Goal: Task Accomplishment & Management: Manage account settings

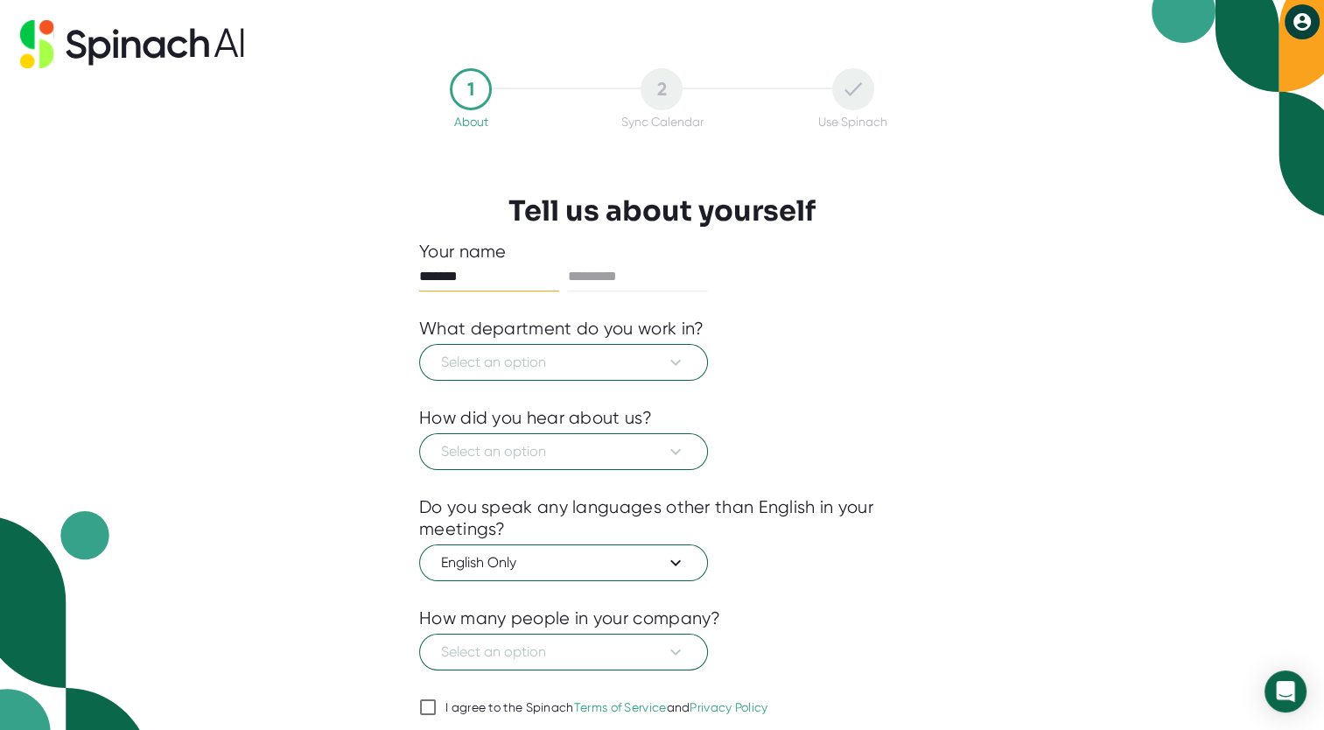
type input "*******"
click at [520, 362] on span "Select an option" at bounding box center [563, 362] width 245 height 21
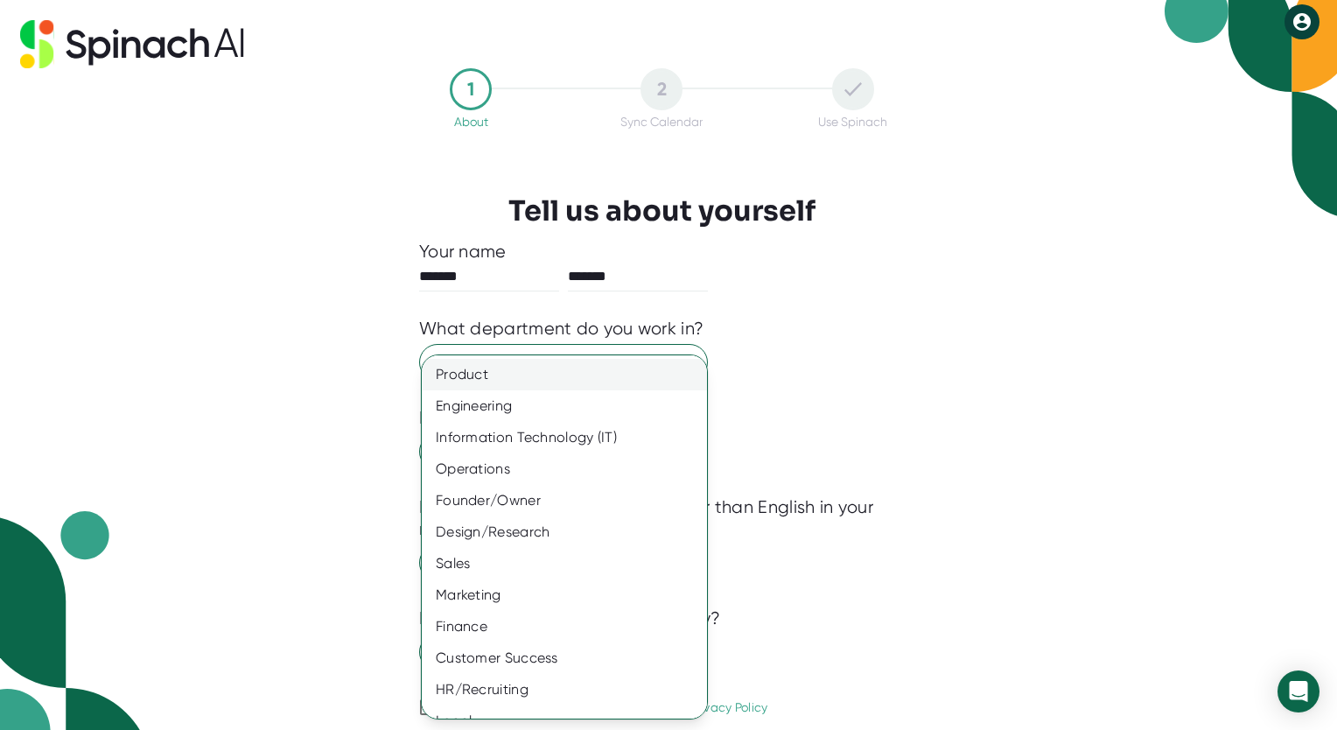
click at [517, 359] on div "Product" at bounding box center [571, 375] width 298 height 32
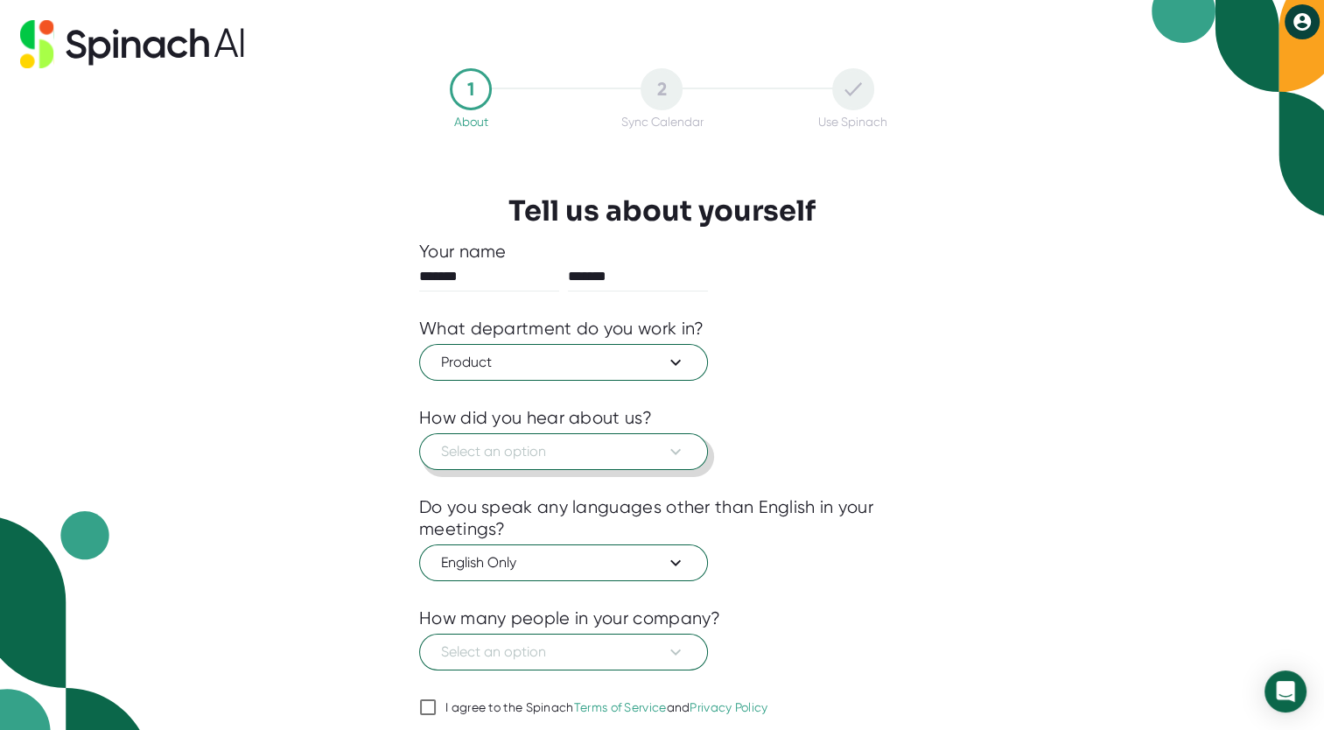
click at [511, 436] on button "Select an option" at bounding box center [563, 451] width 289 height 37
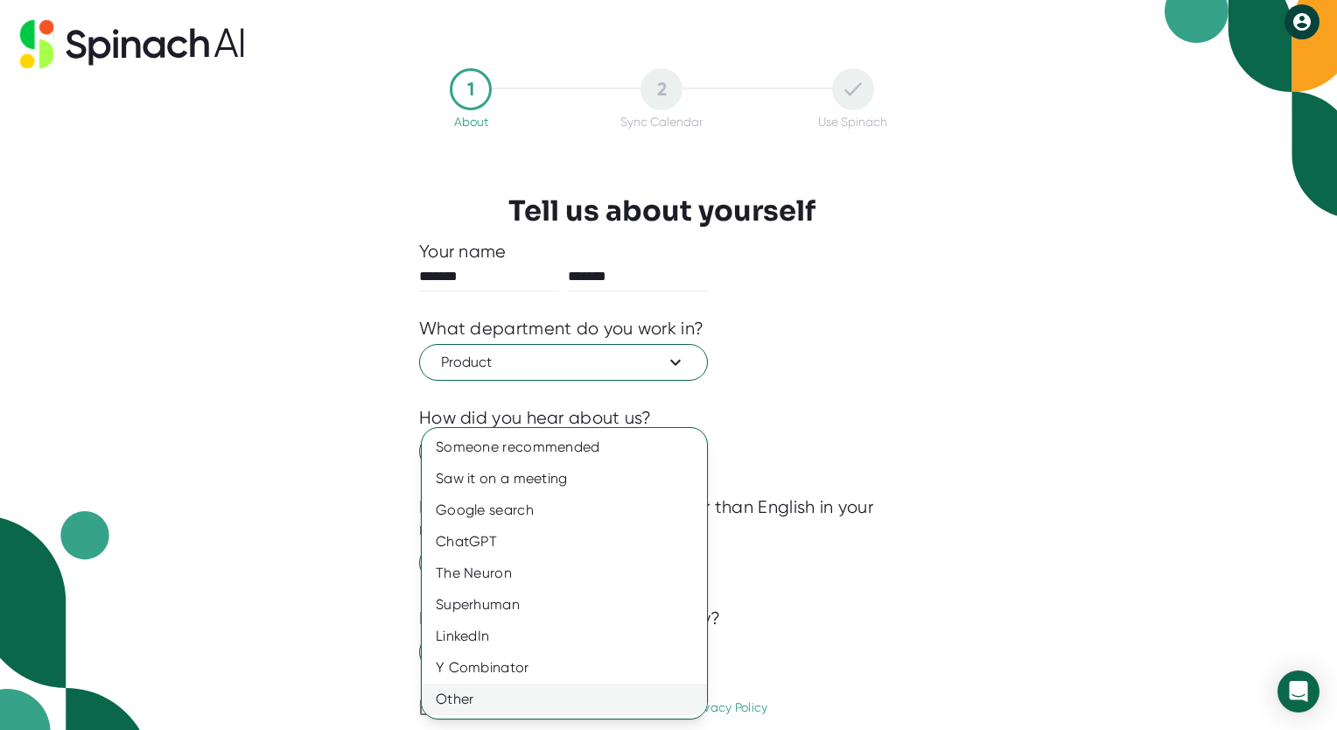
click at [484, 699] on div "Other" at bounding box center [564, 699] width 285 height 32
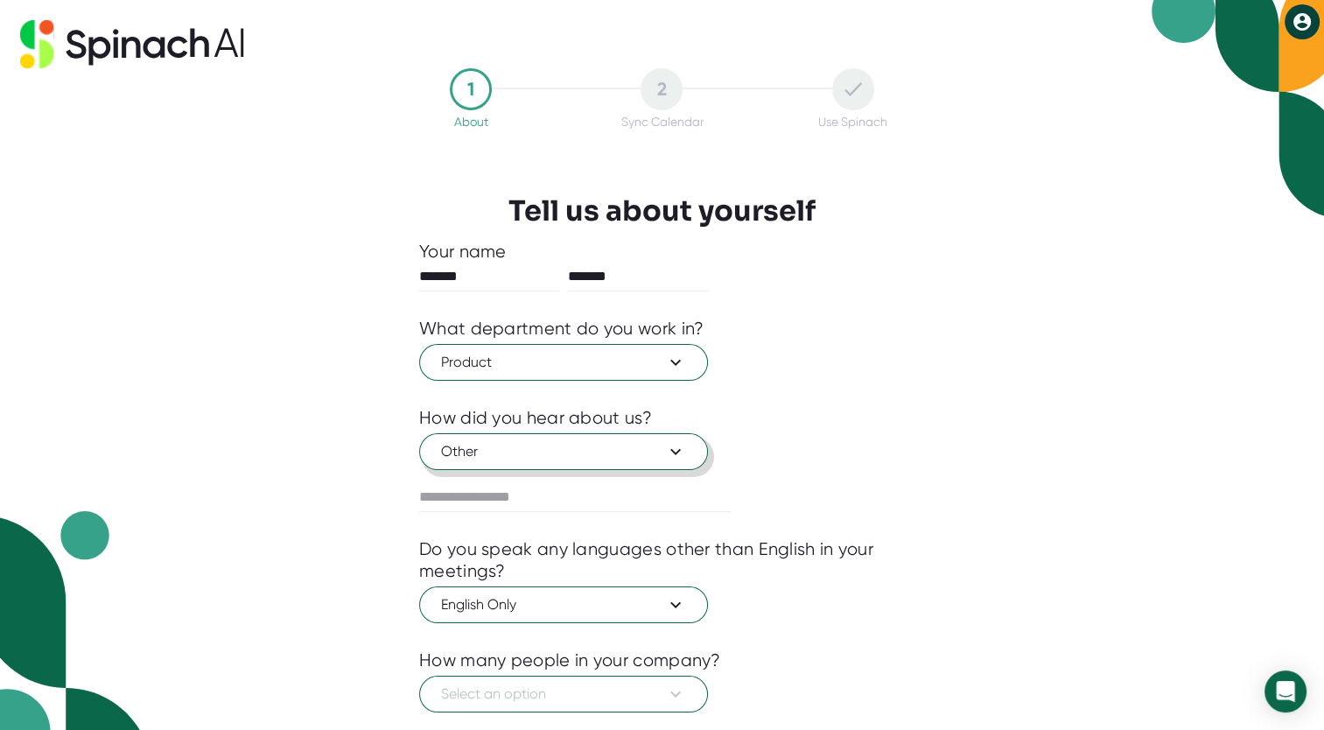
scroll to position [102, 0]
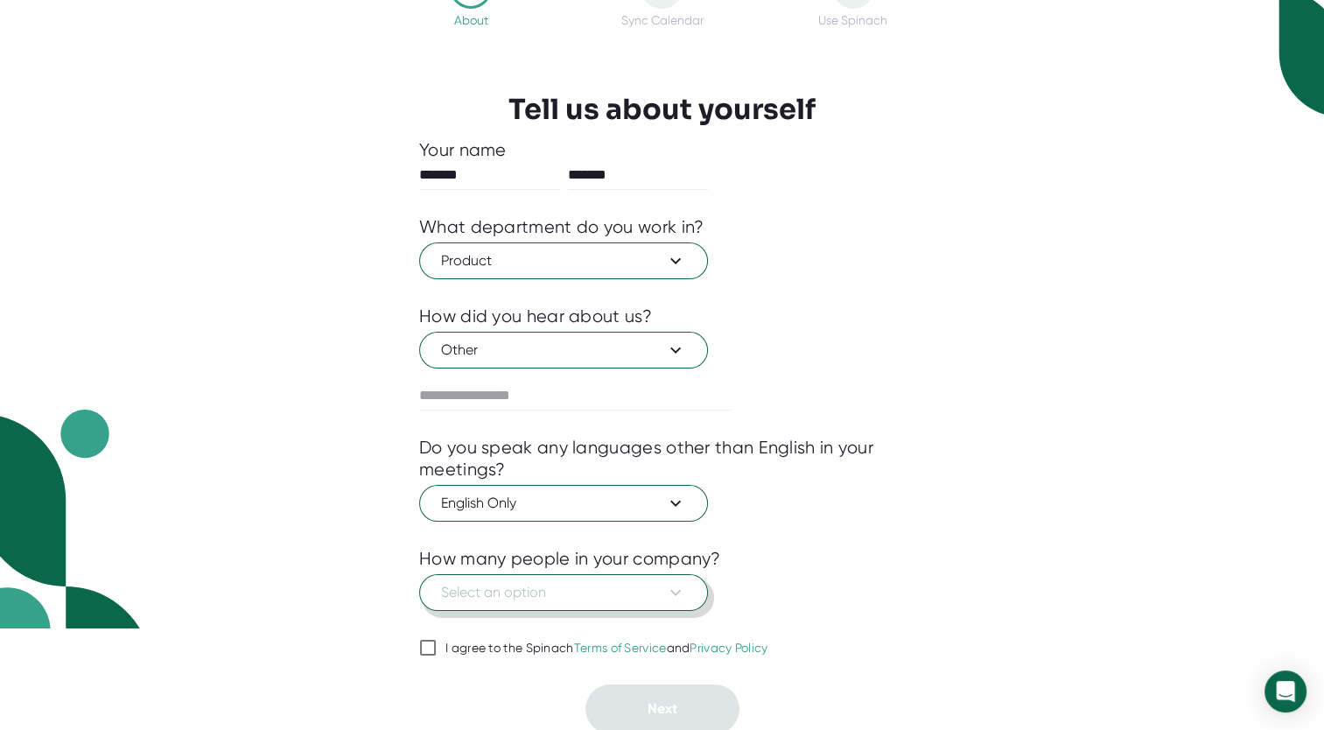
click at [534, 585] on span "Select an option" at bounding box center [563, 592] width 245 height 21
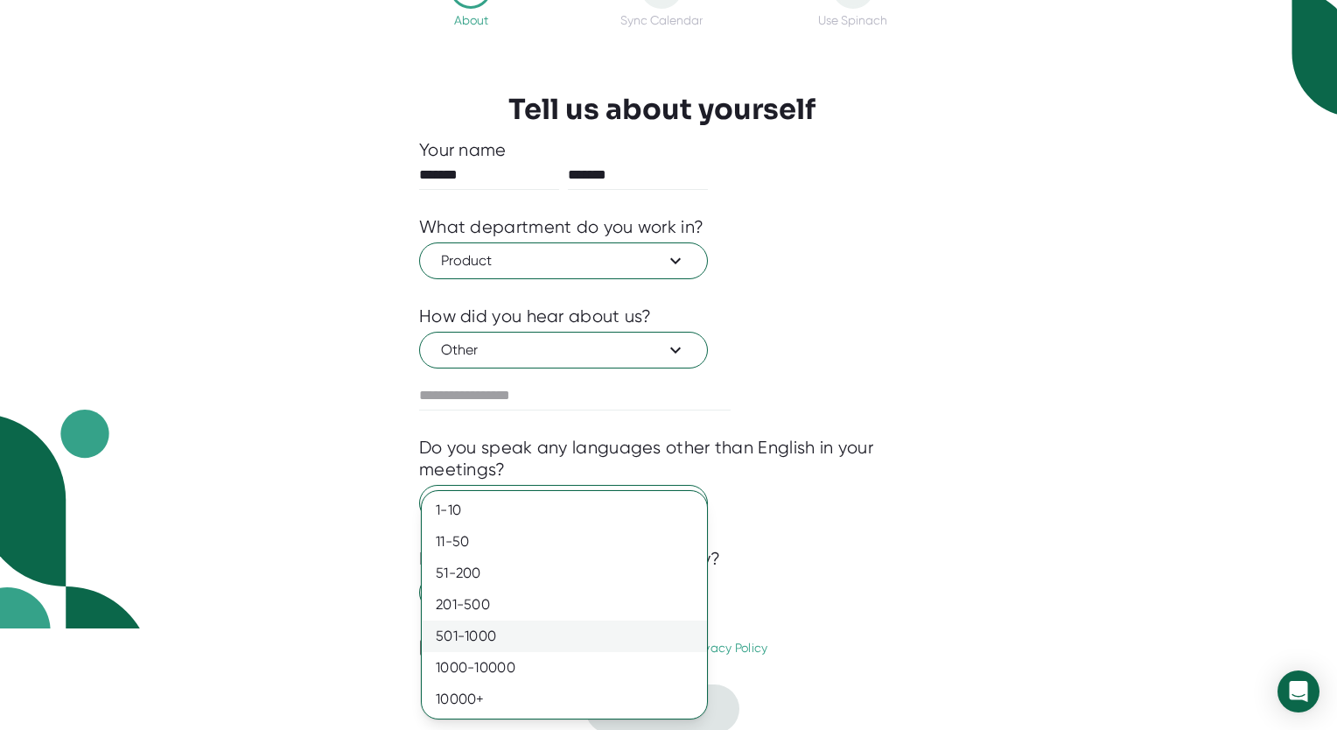
click at [499, 634] on div "501-1000" at bounding box center [564, 636] width 285 height 32
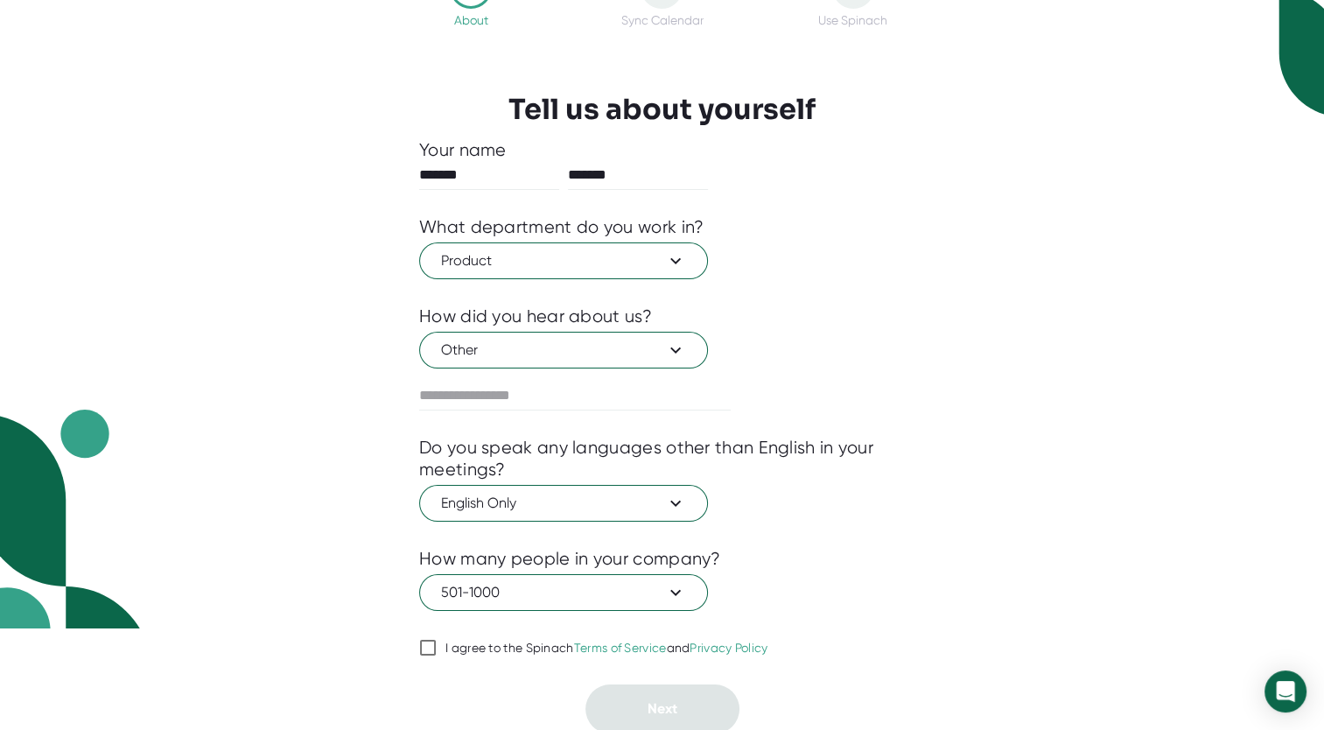
click at [432, 641] on input "I agree to the Spinach Terms of Service and Privacy Policy" at bounding box center [428, 647] width 18 height 21
checkbox input "true"
click at [676, 720] on button "Next" at bounding box center [662, 708] width 154 height 49
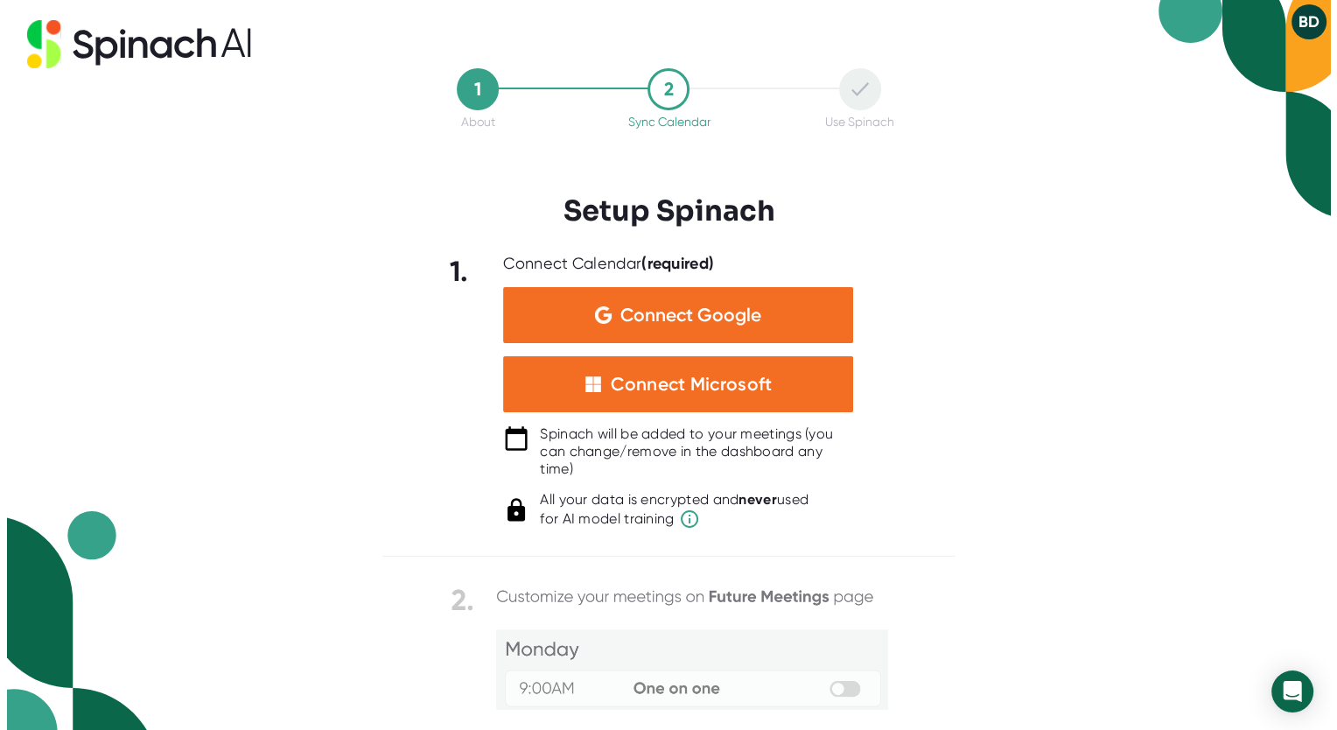
scroll to position [0, 0]
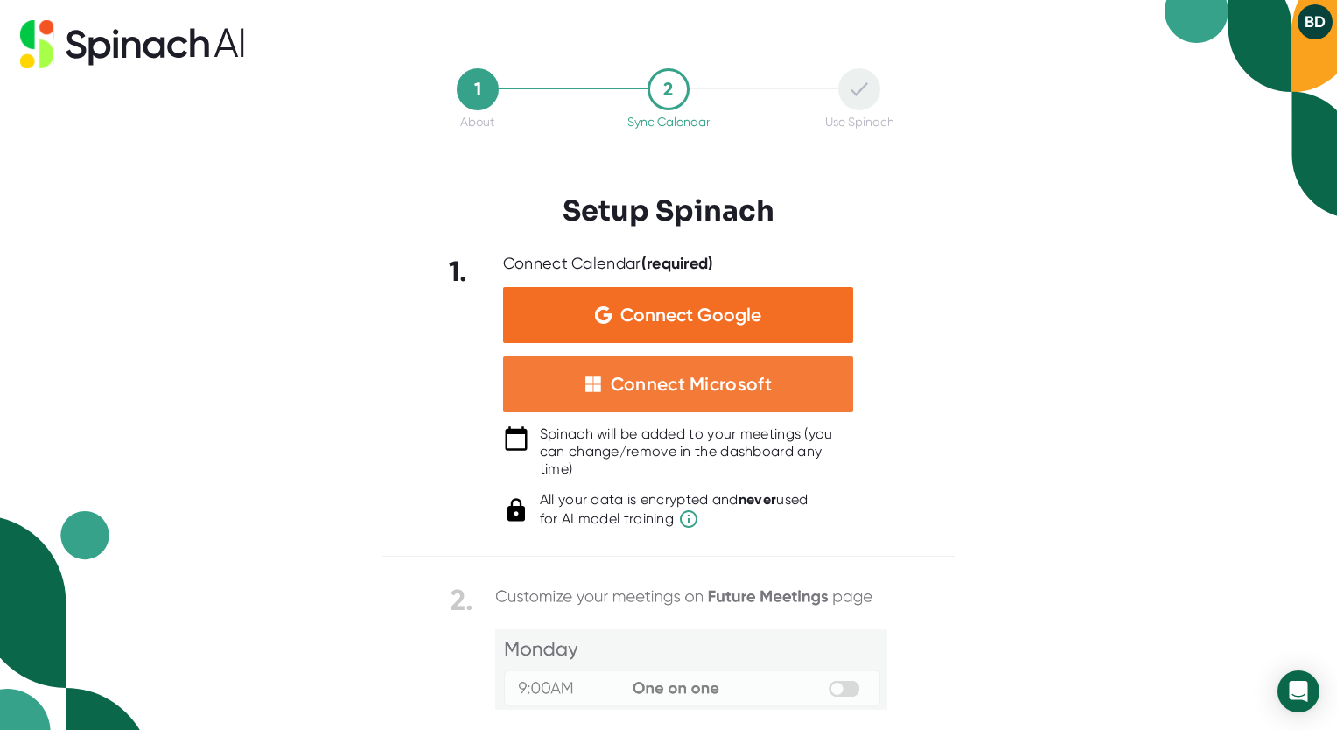
click at [600, 389] on img at bounding box center [594, 384] width 18 height 18
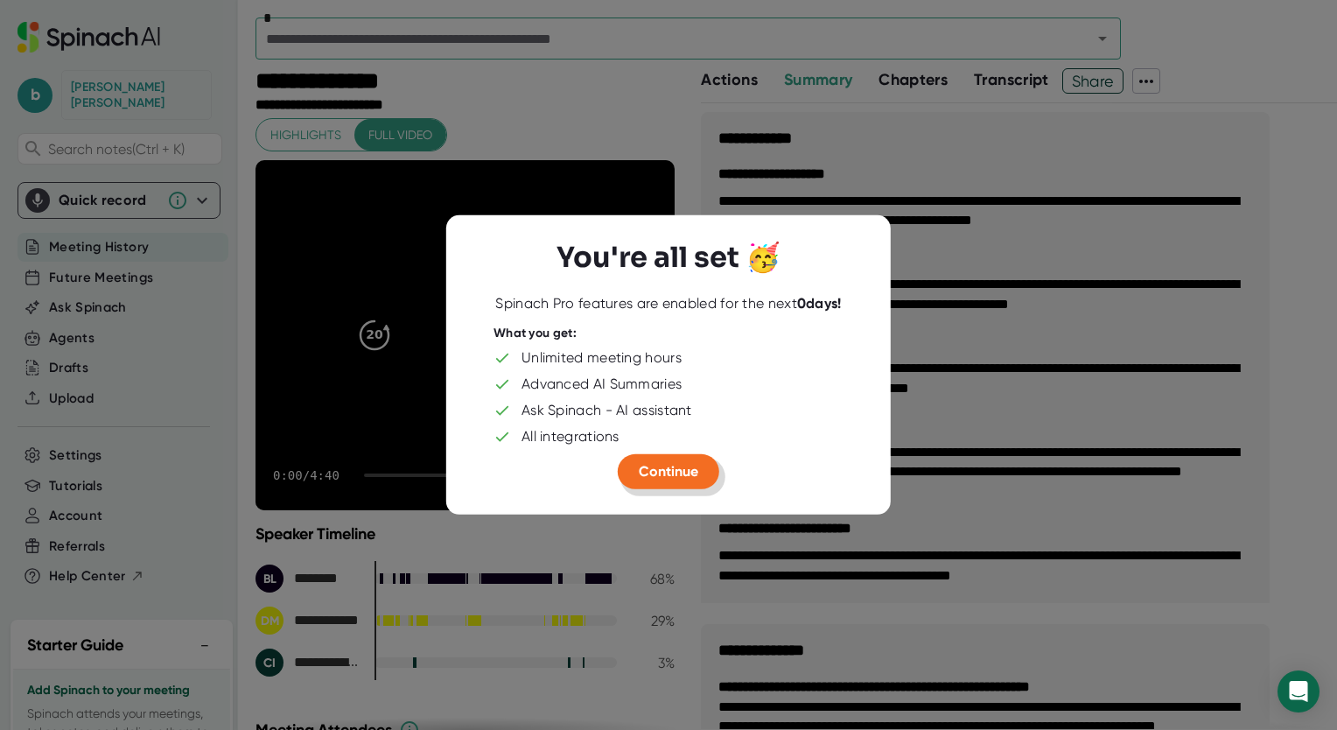
click at [643, 464] on span "Continue" at bounding box center [669, 471] width 60 height 17
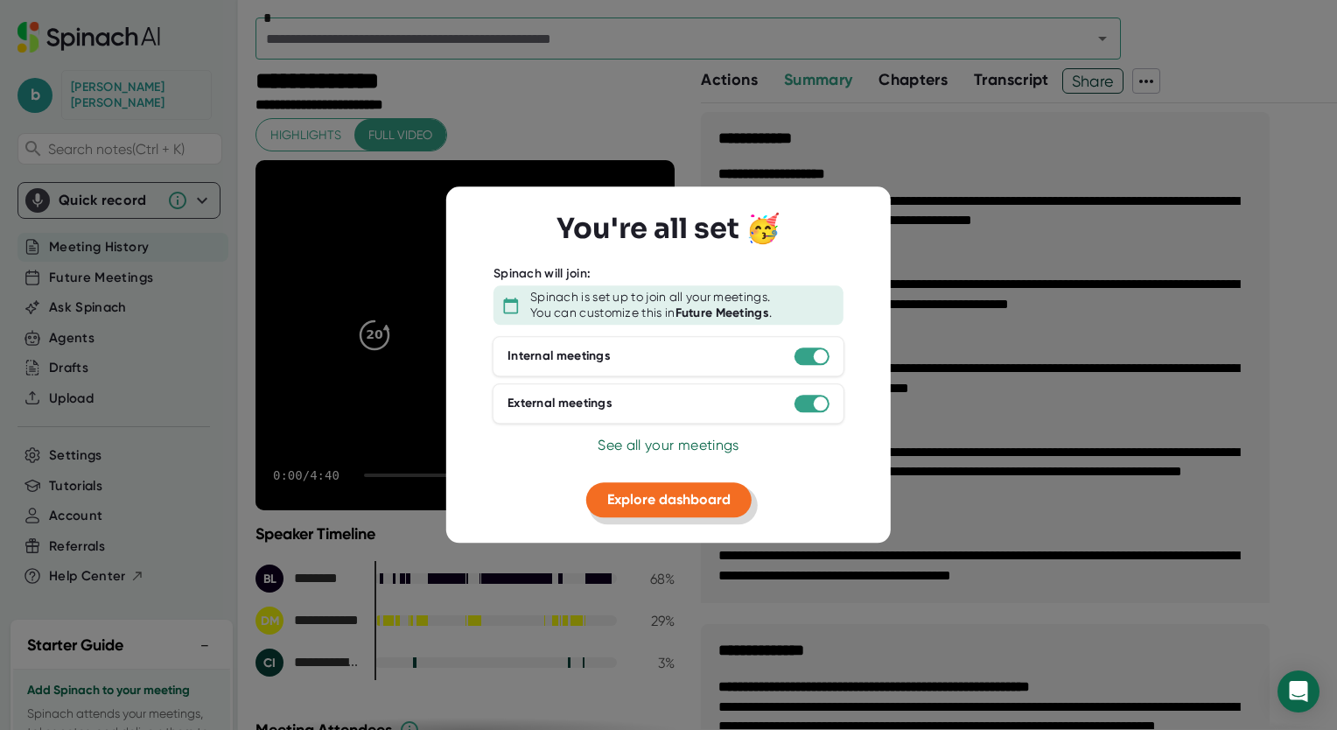
click at [627, 502] on span "Explore dashboard" at bounding box center [668, 499] width 123 height 17
